Goal: Find specific page/section: Find specific page/section

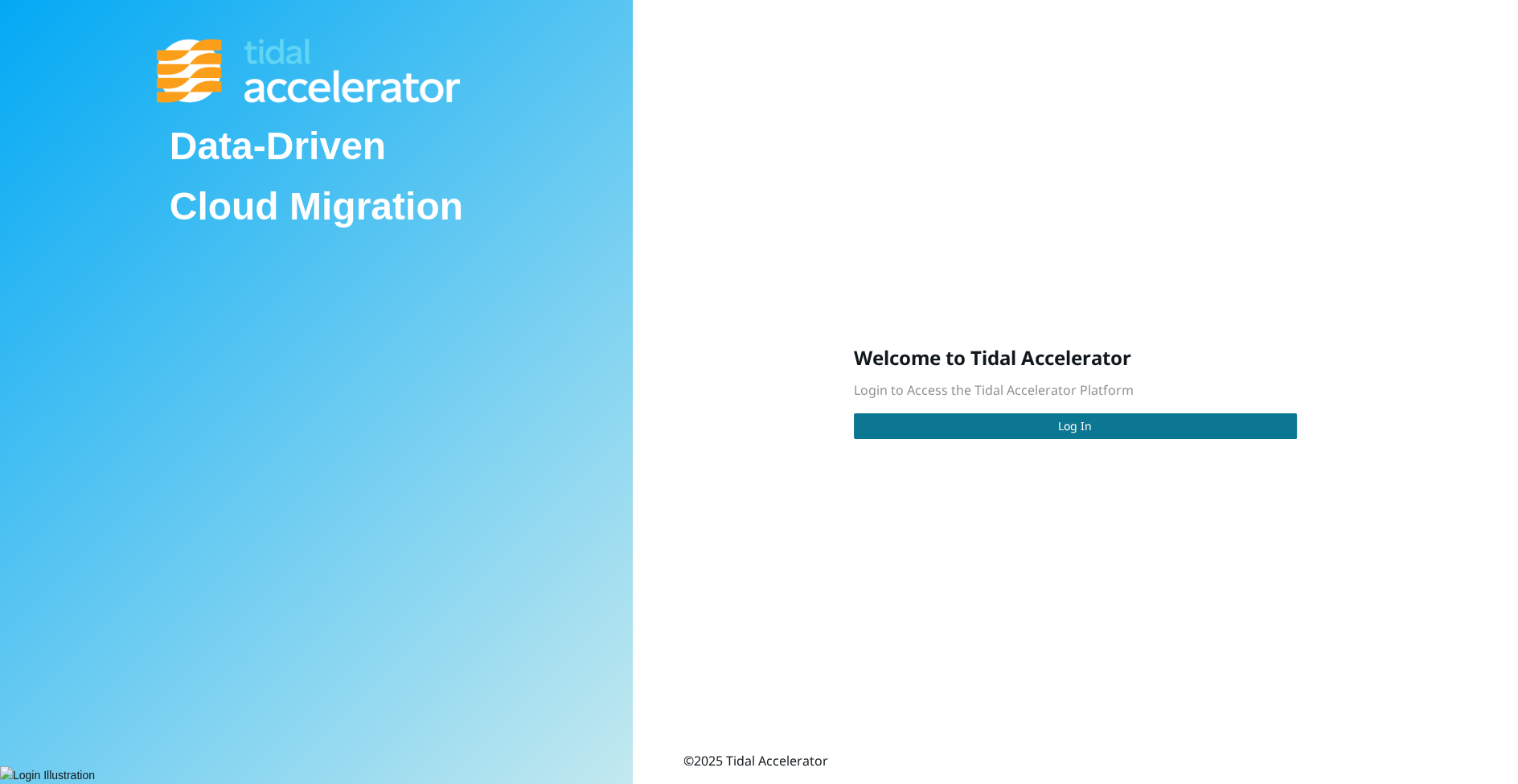
click at [1117, 423] on button "Log In" at bounding box center [1075, 425] width 443 height 26
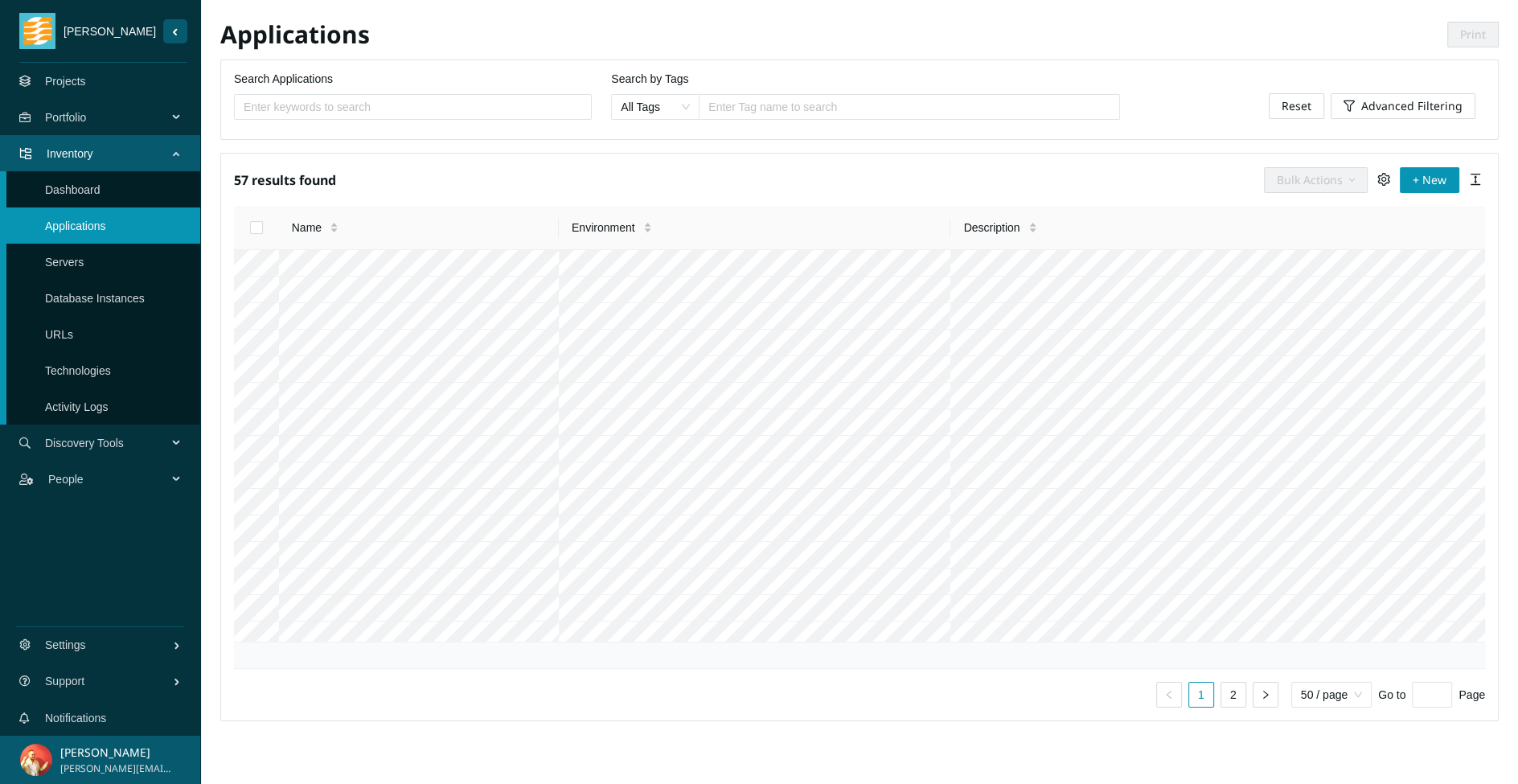
click at [167, 122] on span "Portfolio" at bounding box center [109, 117] width 129 height 48
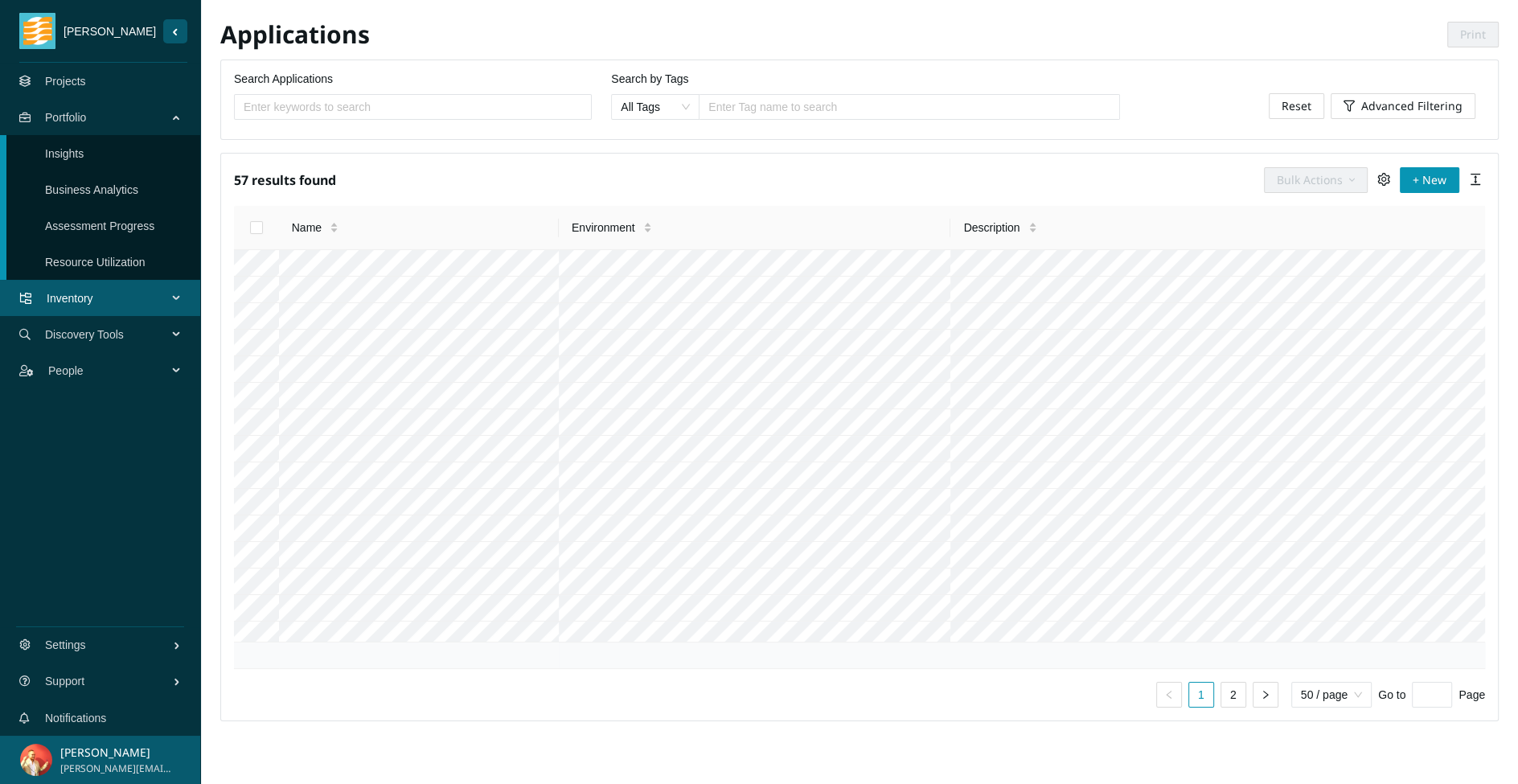
click at [138, 183] on link "Business Analytics" at bounding box center [92, 189] width 93 height 13
